Goal: Information Seeking & Learning: Learn about a topic

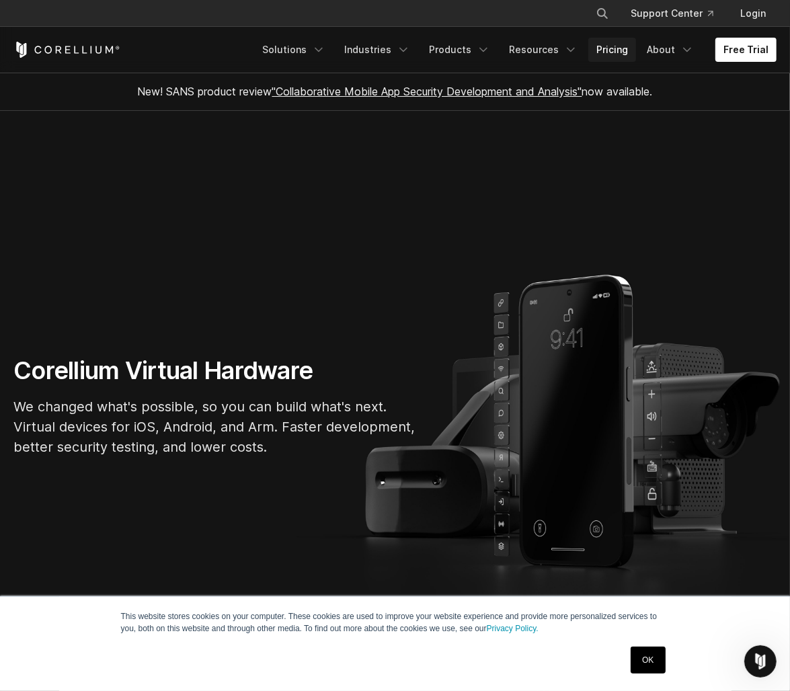
click at [588, 57] on link "Pricing" at bounding box center [612, 50] width 48 height 24
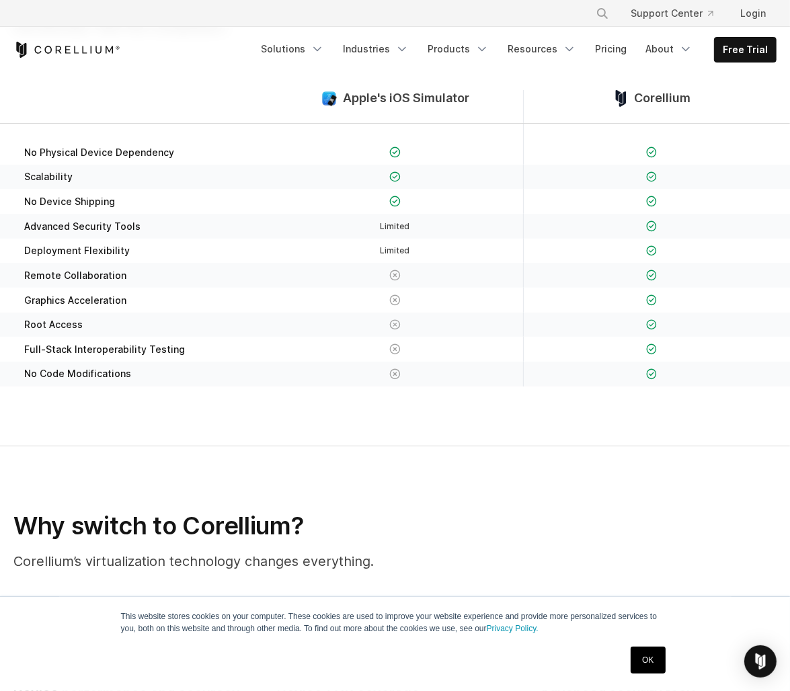
scroll to position [212, 0]
